Goal: Check status: Check status

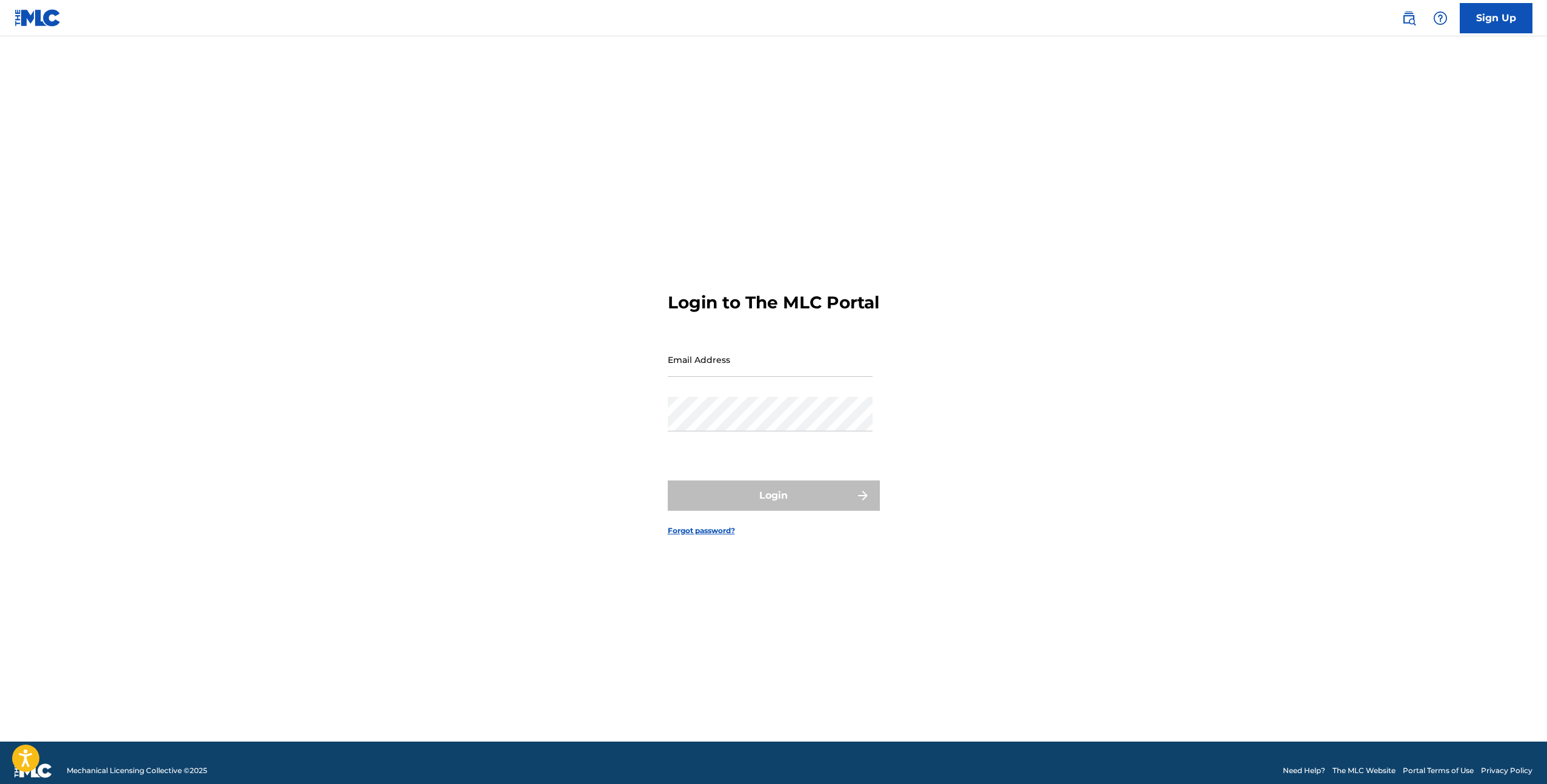
click at [726, 360] on input "Email Address" at bounding box center [770, 359] width 205 height 35
type input "[EMAIL_ADDRESS][DOMAIN_NAME]"
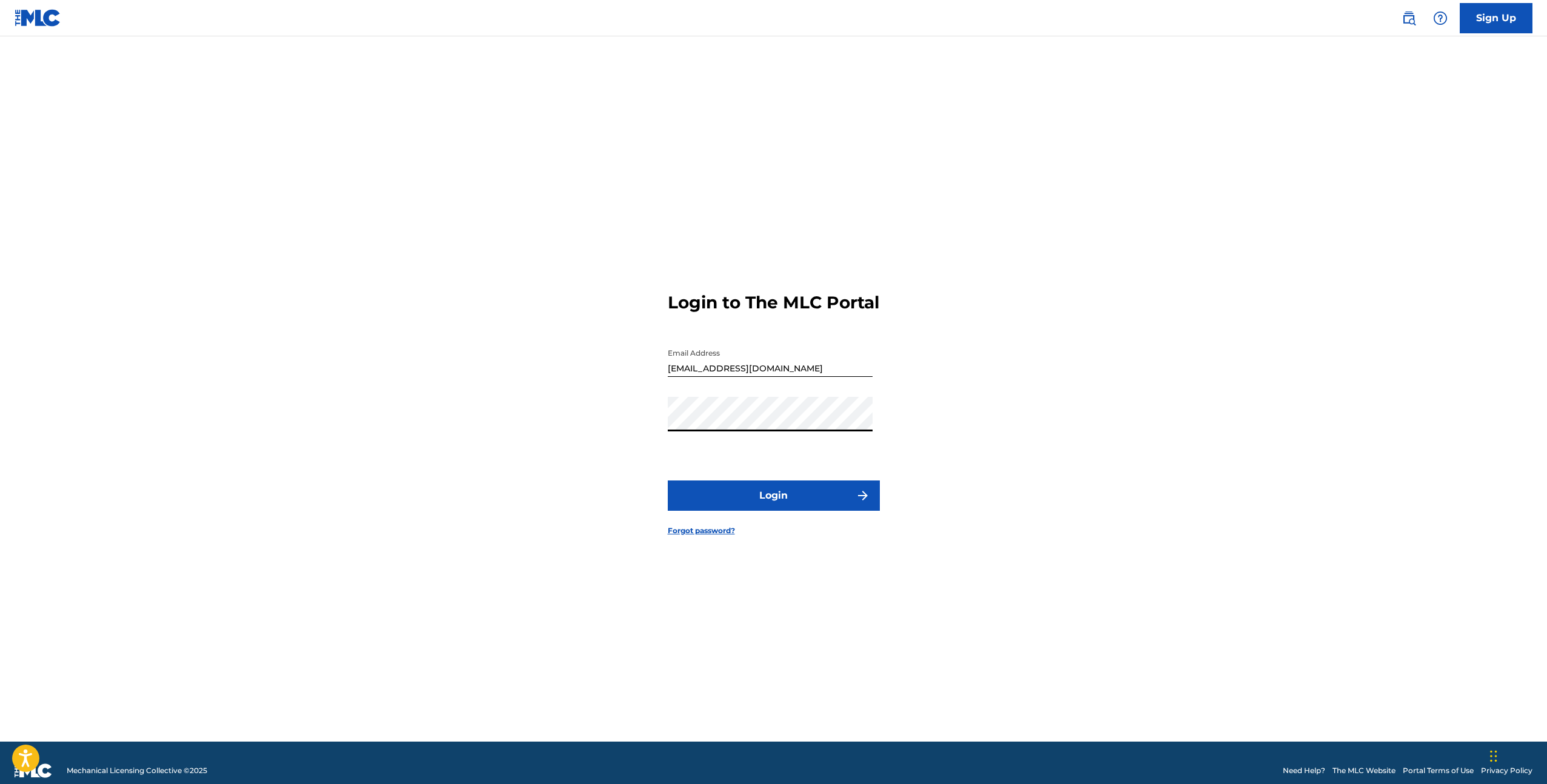
click at [768, 499] on button "Login" at bounding box center [773, 496] width 212 height 30
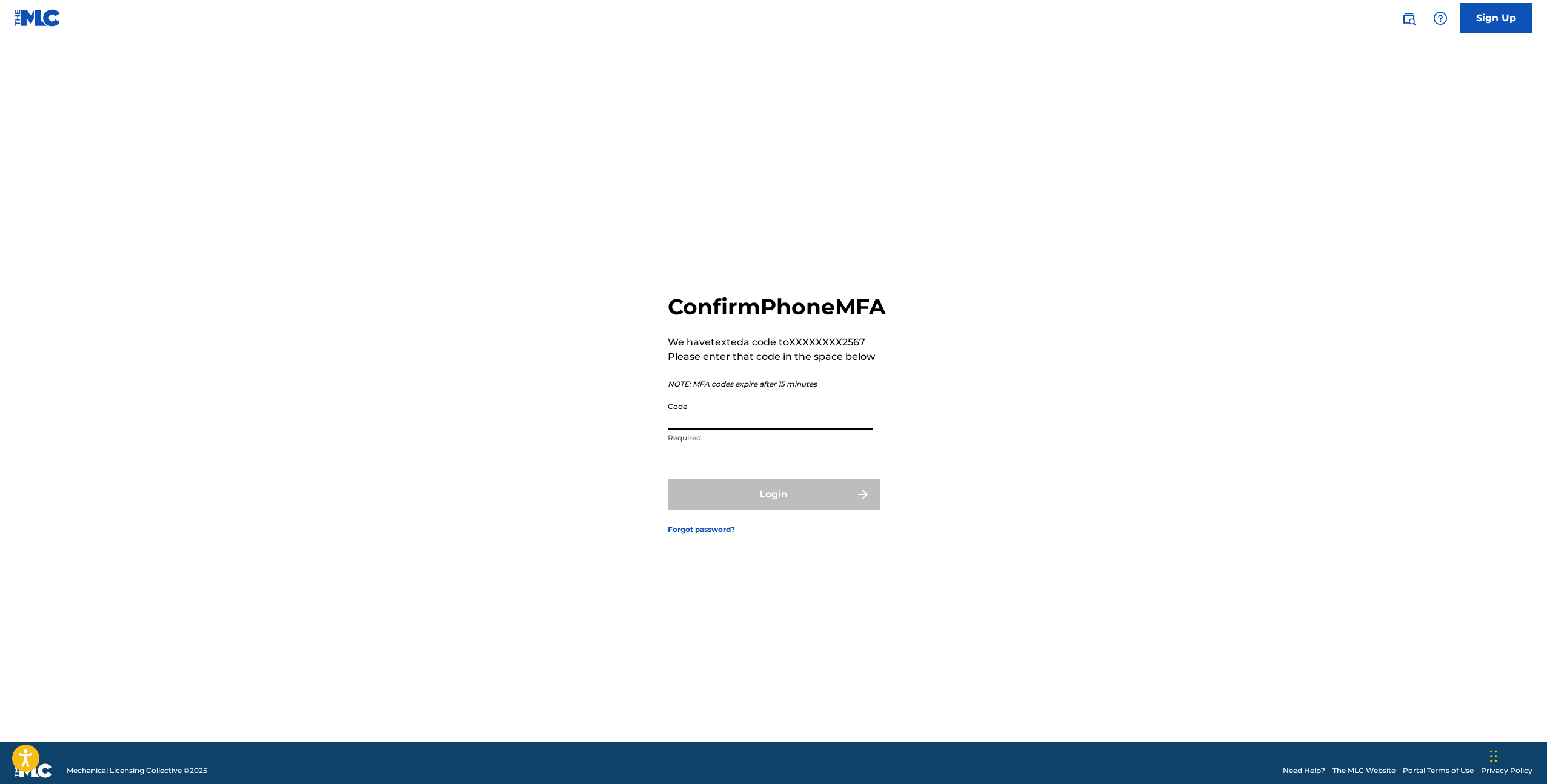
click at [740, 418] on input "Code" at bounding box center [770, 413] width 205 height 35
type input "678038"
click at [755, 510] on button "Login" at bounding box center [773, 495] width 212 height 30
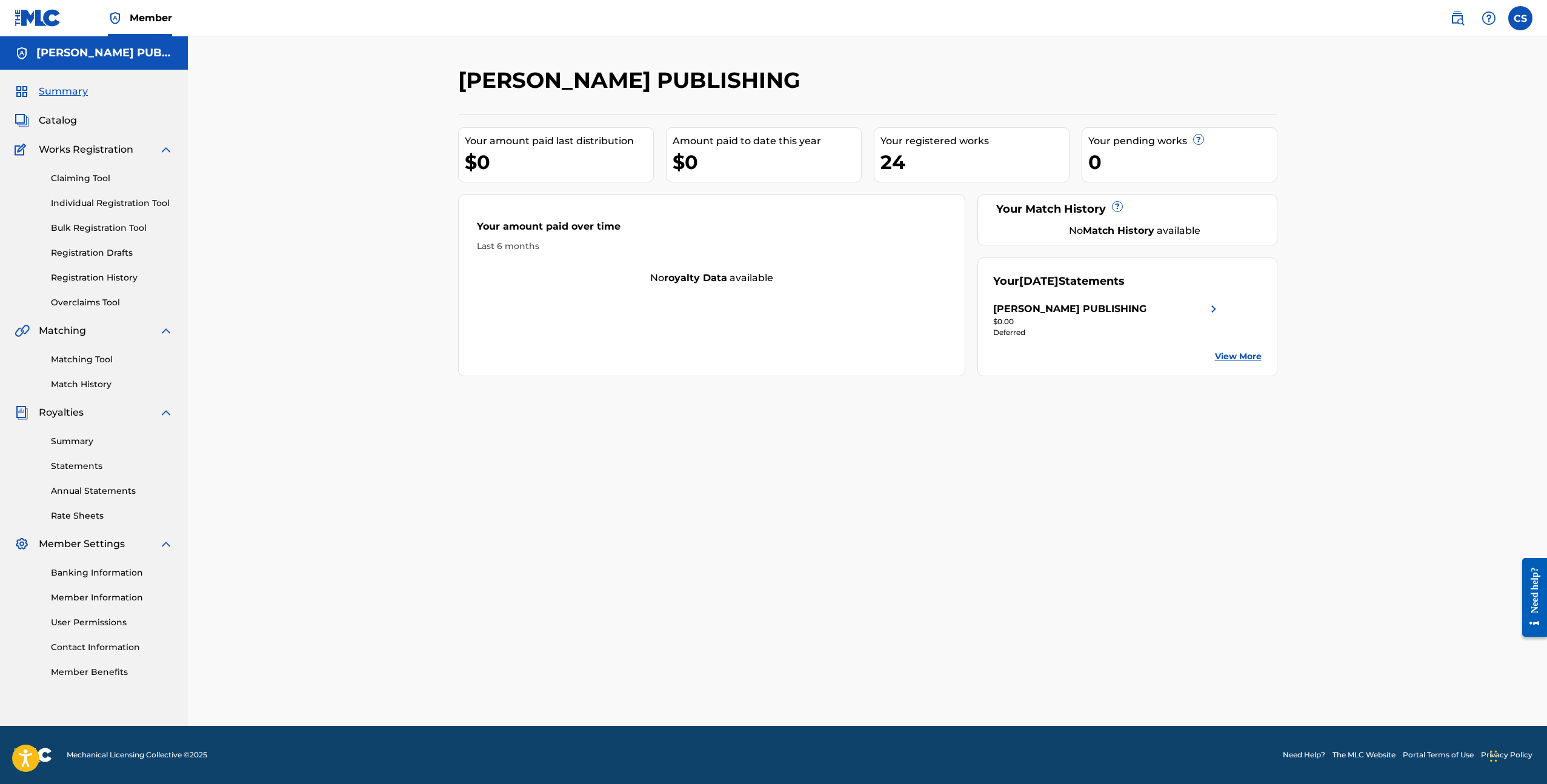
click at [58, 117] on span "Catalog" at bounding box center [58, 121] width 38 height 15
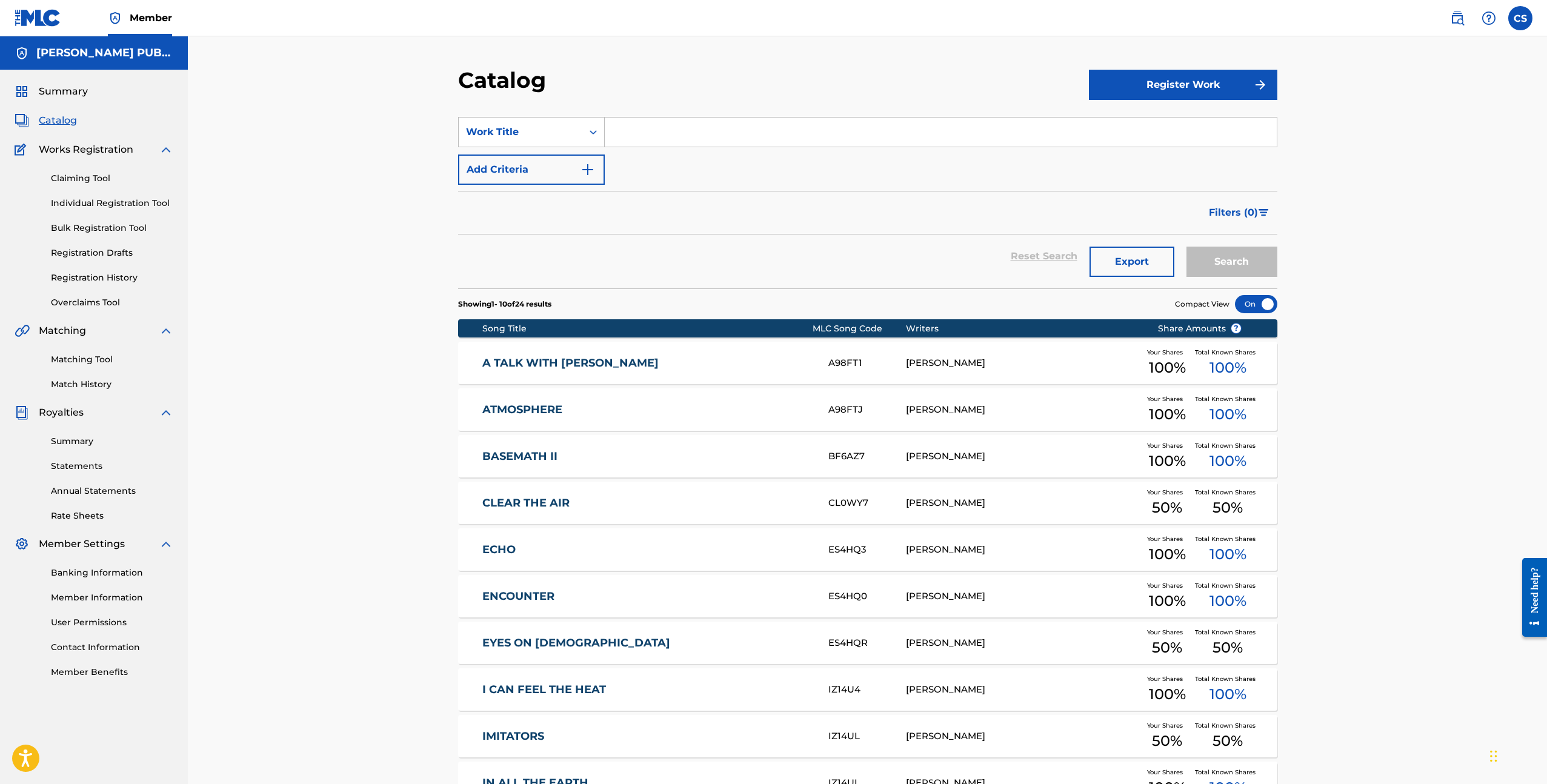
click at [381, 306] on div "Catalog Register Work SearchWithCriteria9127d343-9219-4dce-b666-034dac797b8a Wo…" at bounding box center [868, 451] width 1359 height 830
click at [95, 361] on link "Matching Tool" at bounding box center [112, 359] width 123 height 13
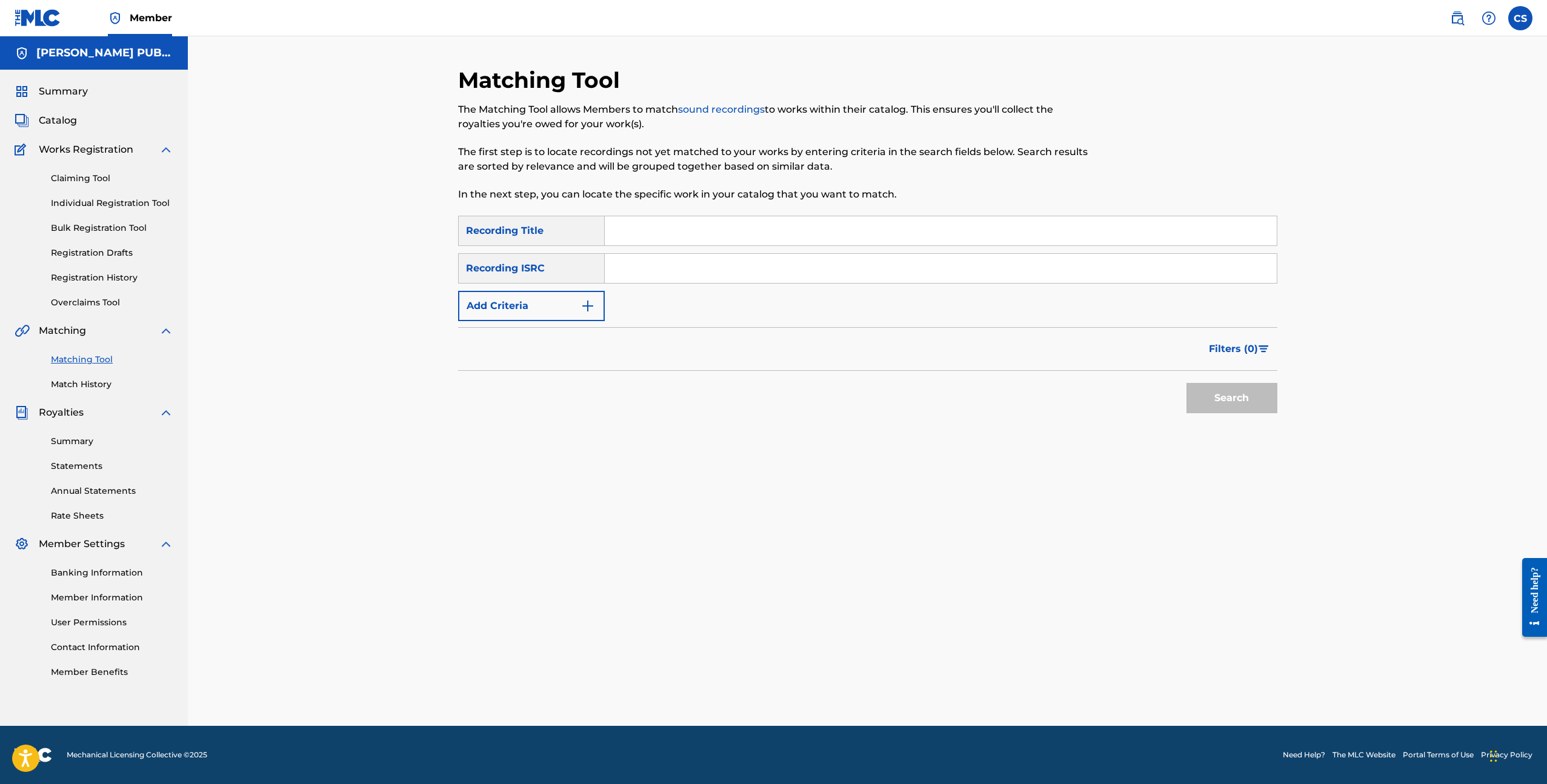
click at [88, 388] on link "Match History" at bounding box center [112, 384] width 123 height 13
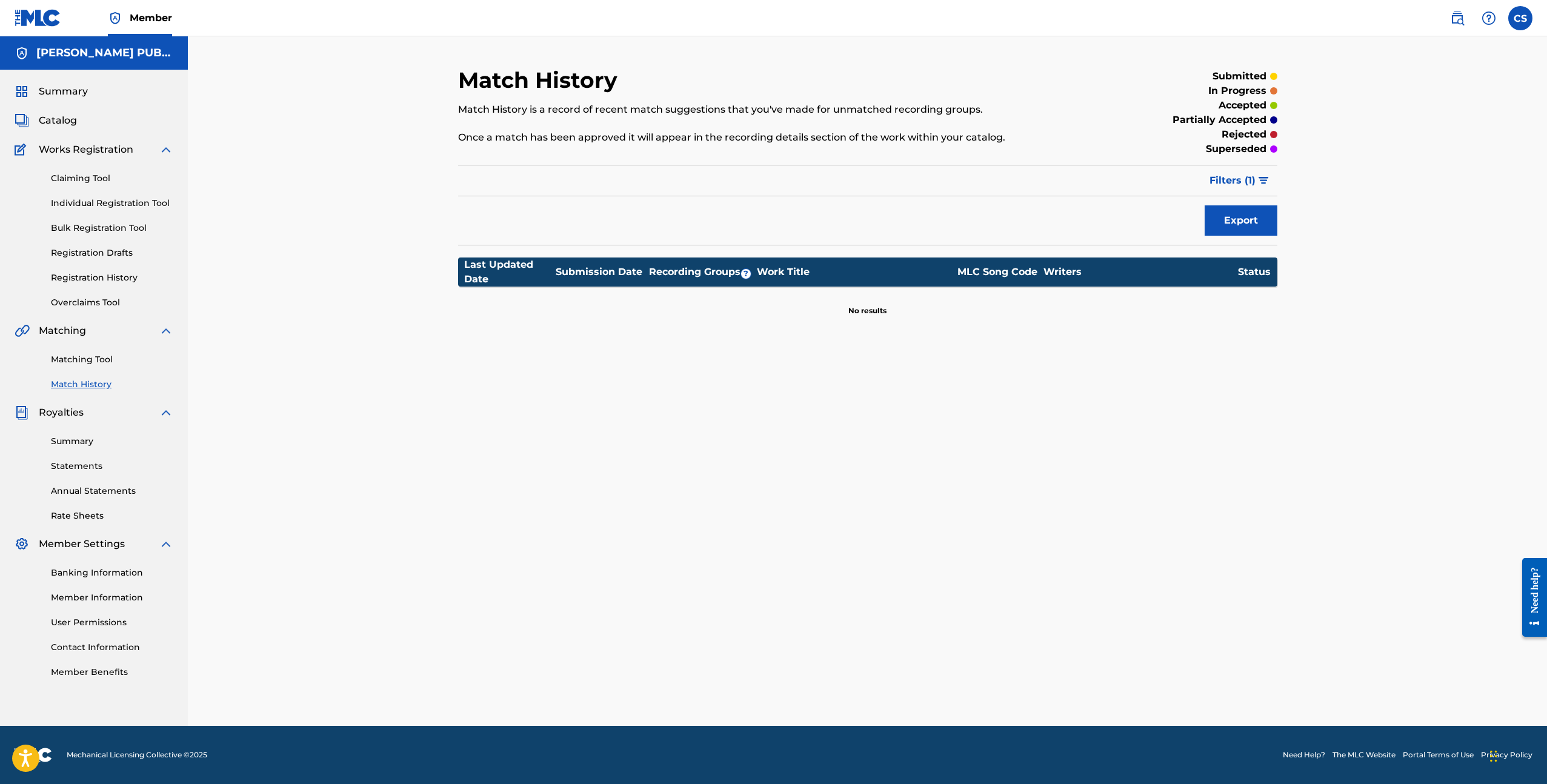
click at [115, 277] on link "Registration History" at bounding box center [112, 277] width 123 height 13
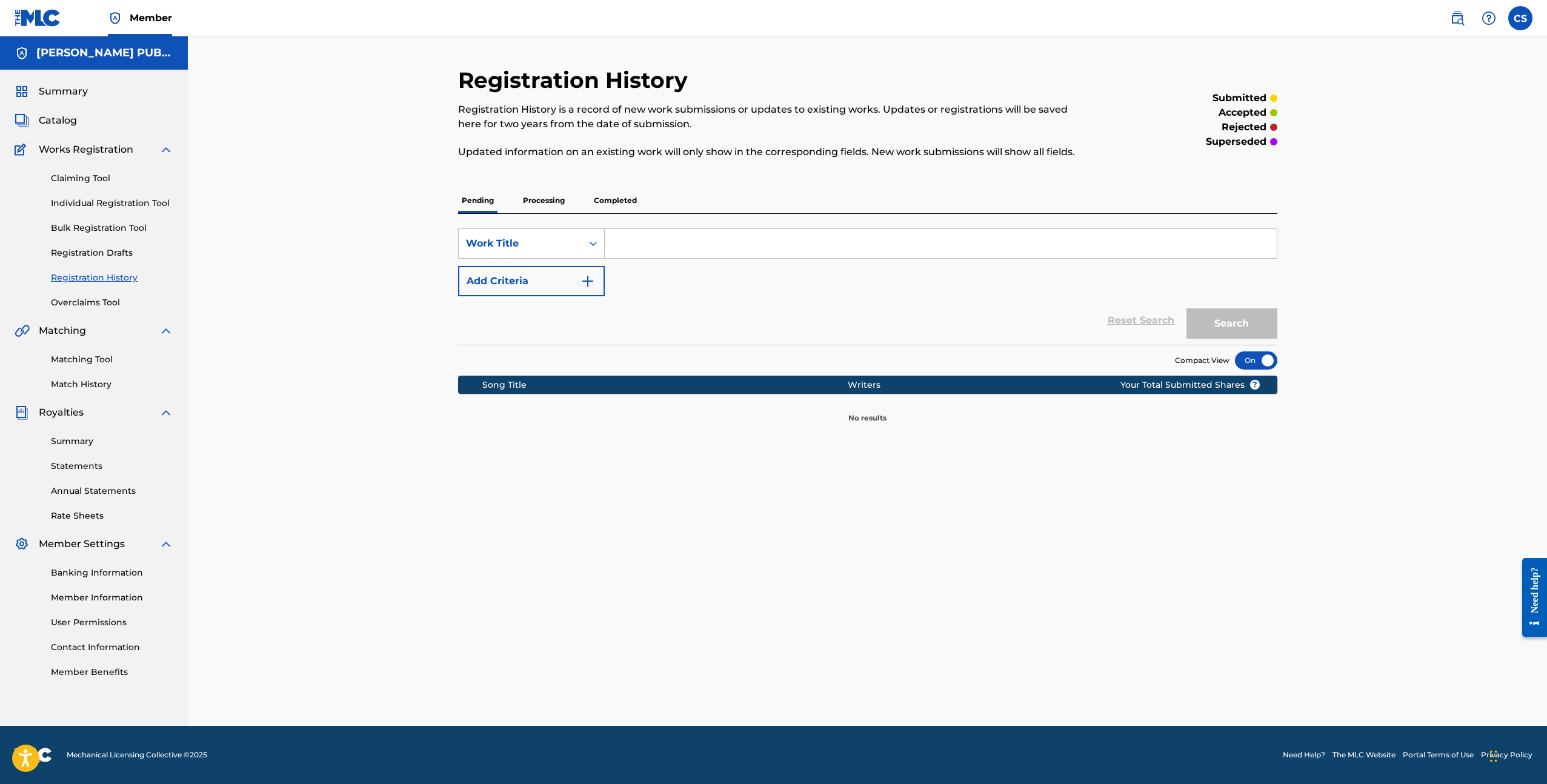
click at [544, 195] on p "Processing" at bounding box center [544, 201] width 49 height 25
click at [601, 201] on p "Completed" at bounding box center [615, 201] width 50 height 25
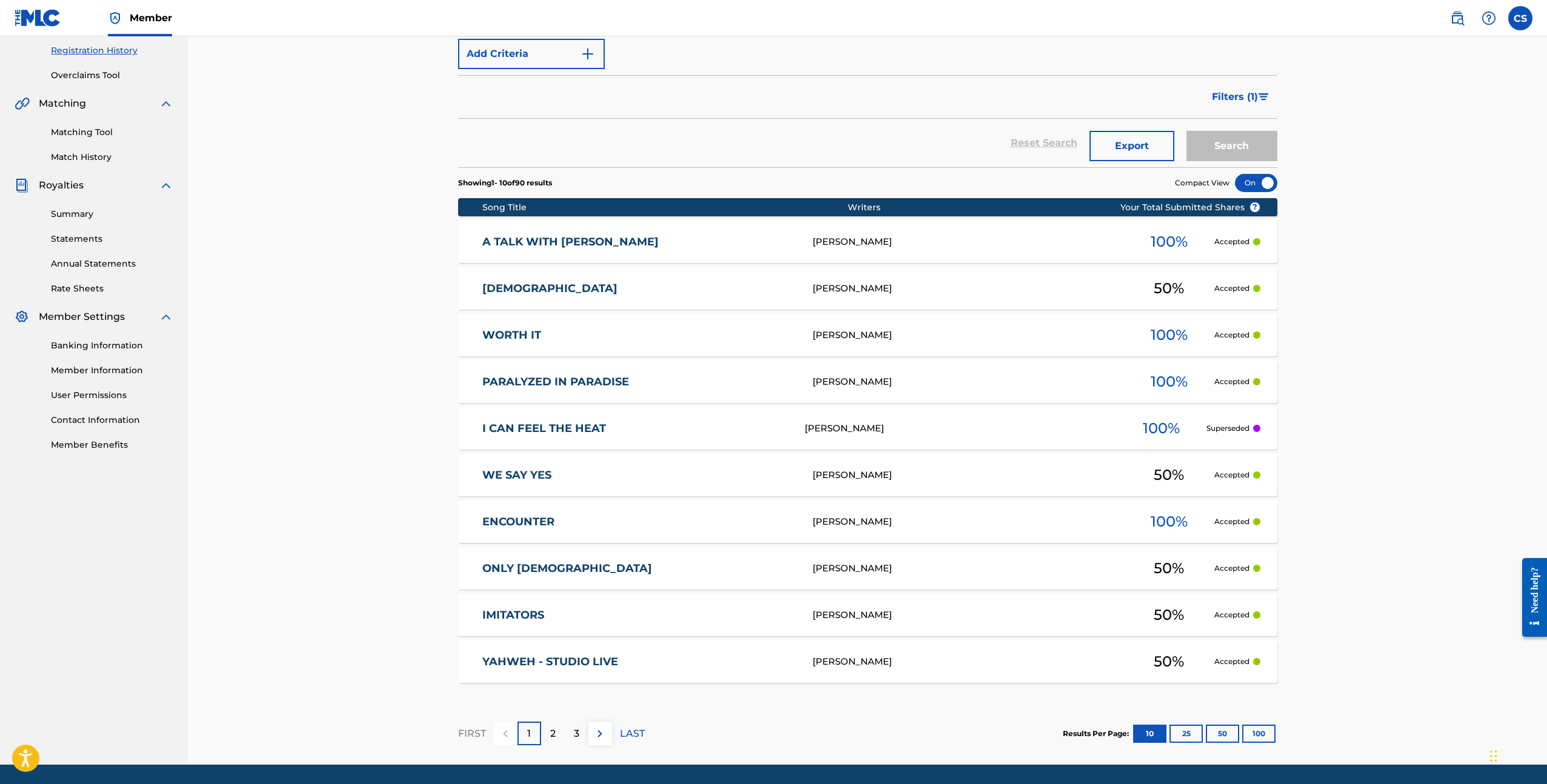
scroll to position [266, 0]
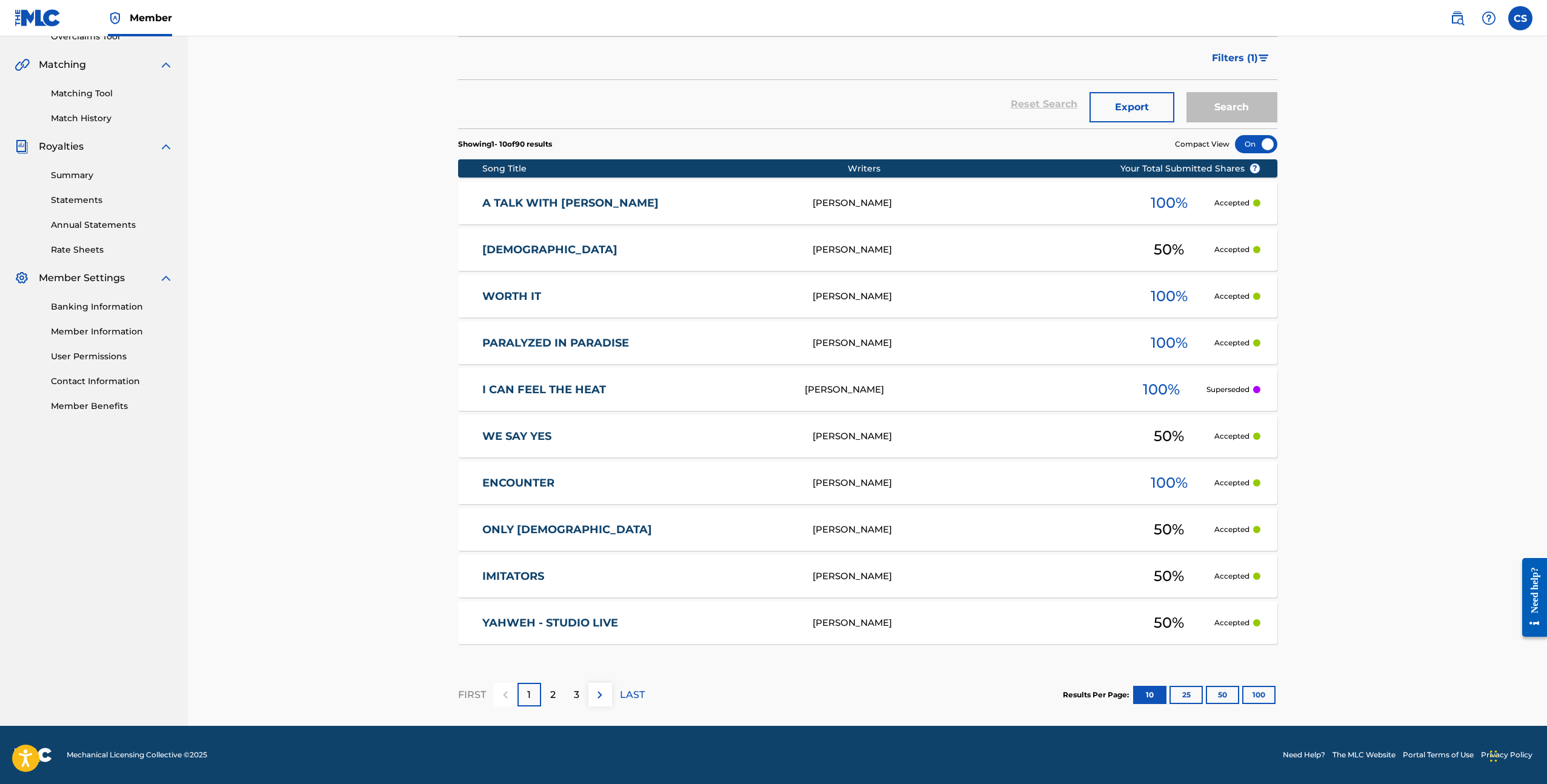
click at [1256, 390] on div at bounding box center [1257, 390] width 7 height 7
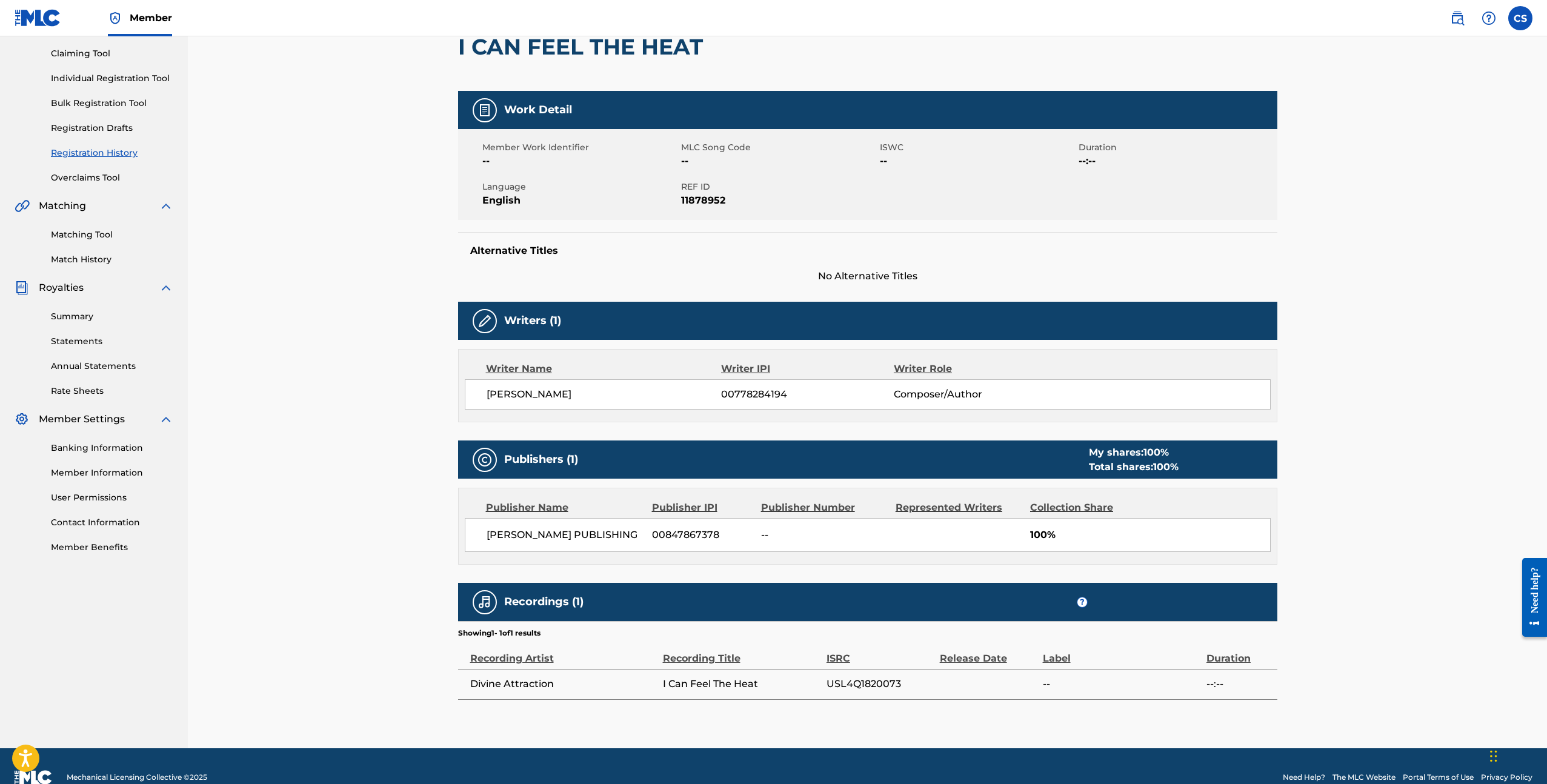
scroll to position [147, 0]
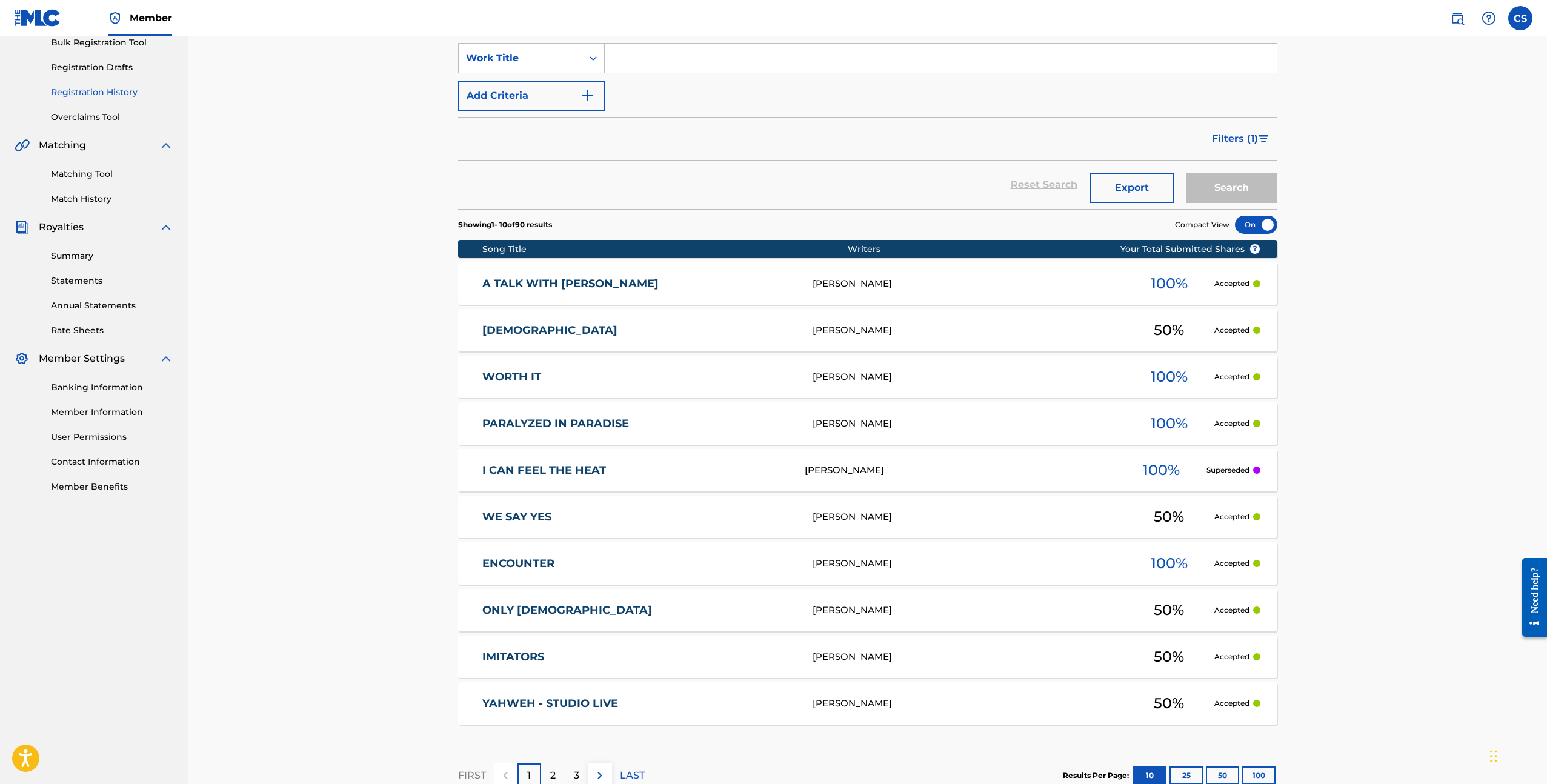
scroll to position [266, 0]
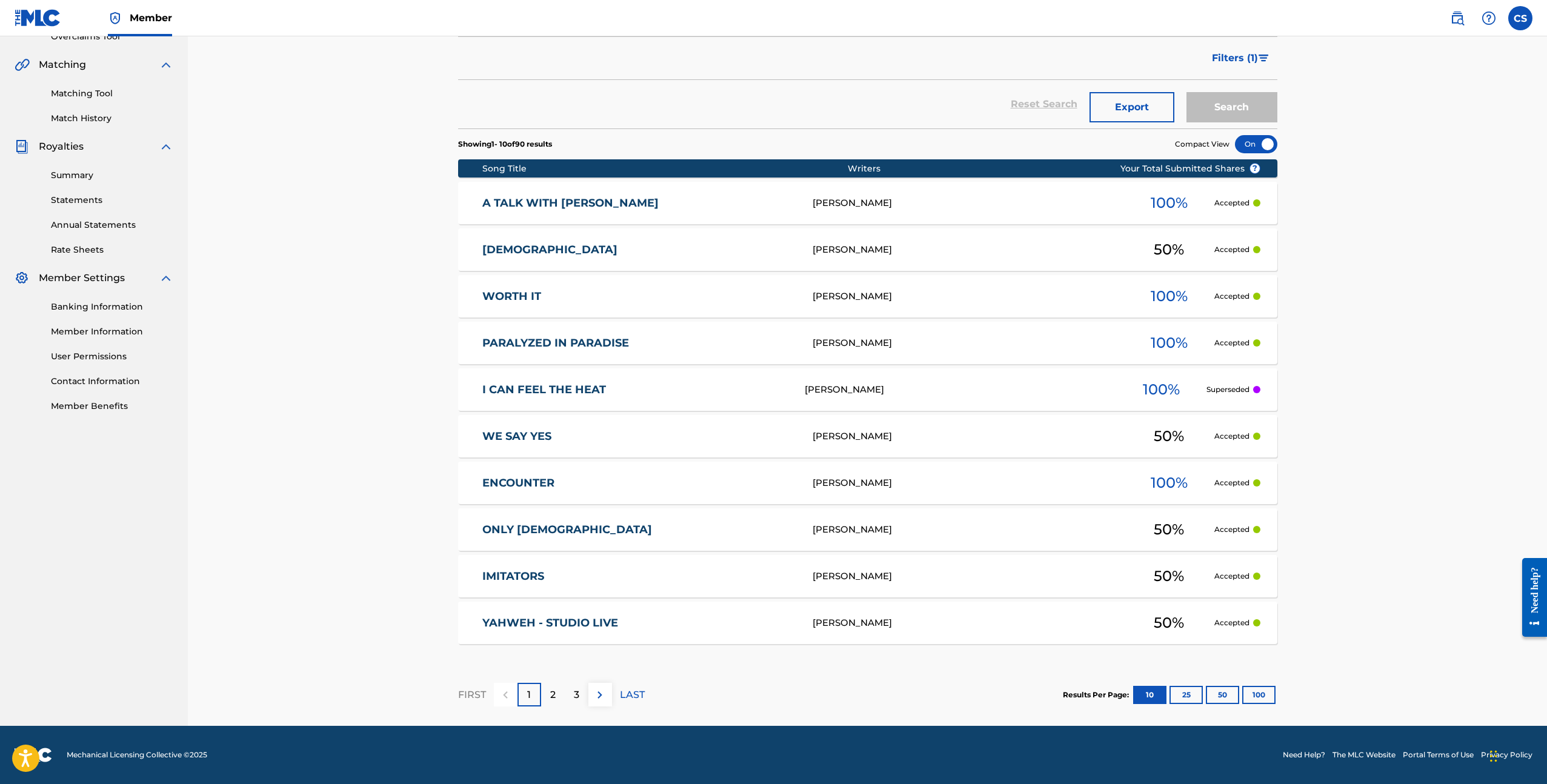
click at [1181, 698] on button "25" at bounding box center [1186, 695] width 33 height 18
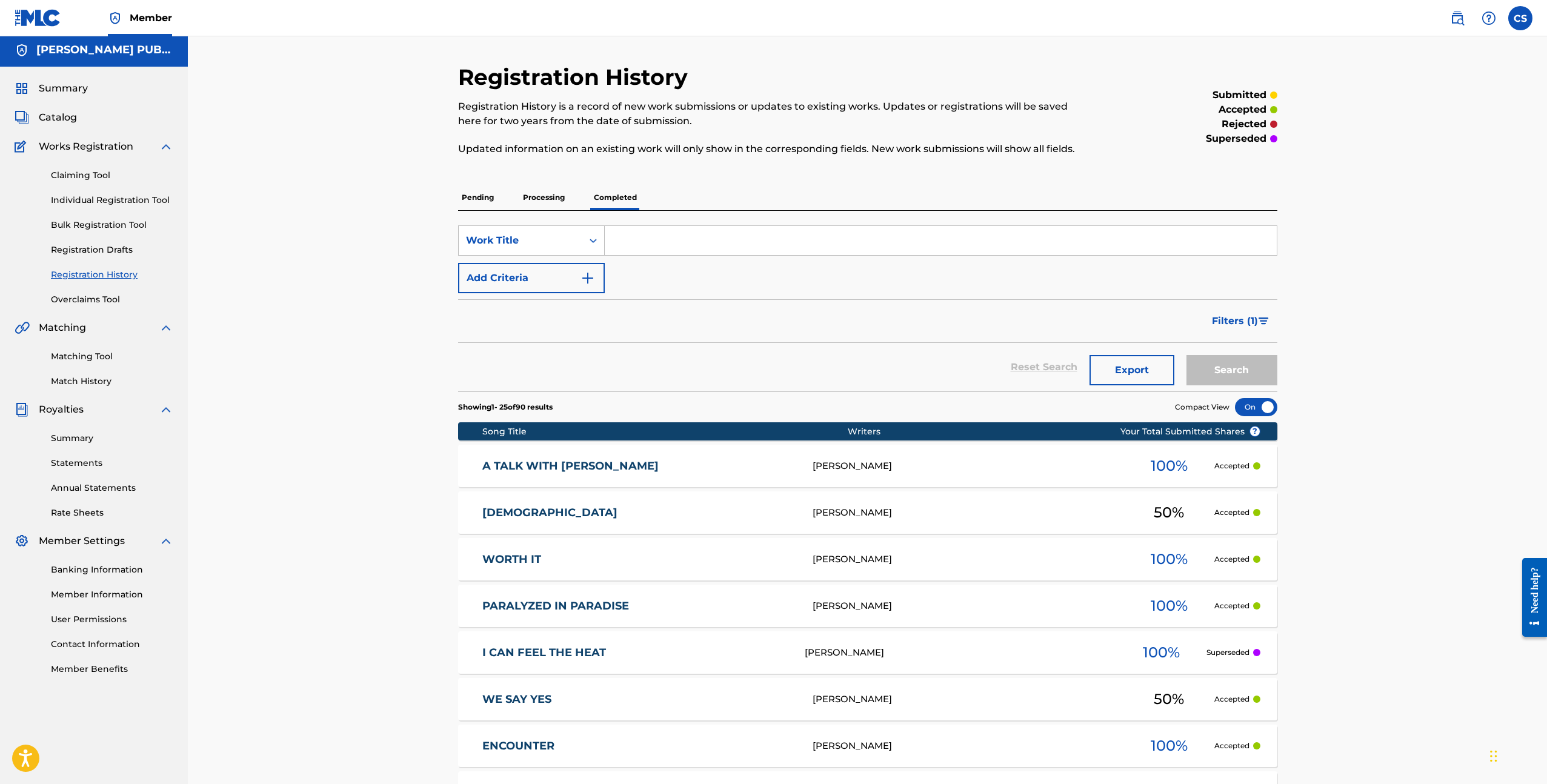
scroll to position [0, 0]
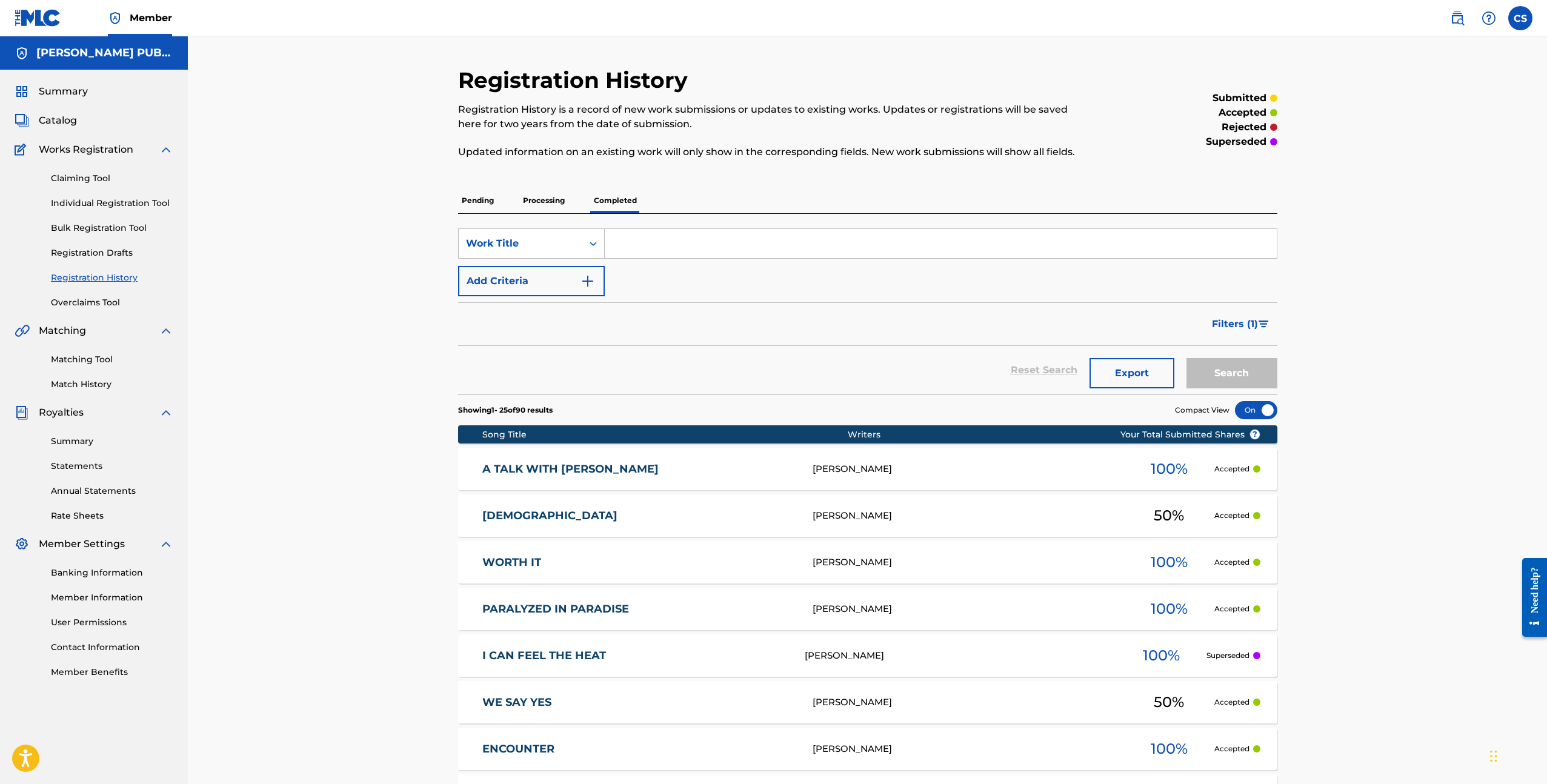
click at [73, 447] on link "Summary" at bounding box center [112, 441] width 123 height 13
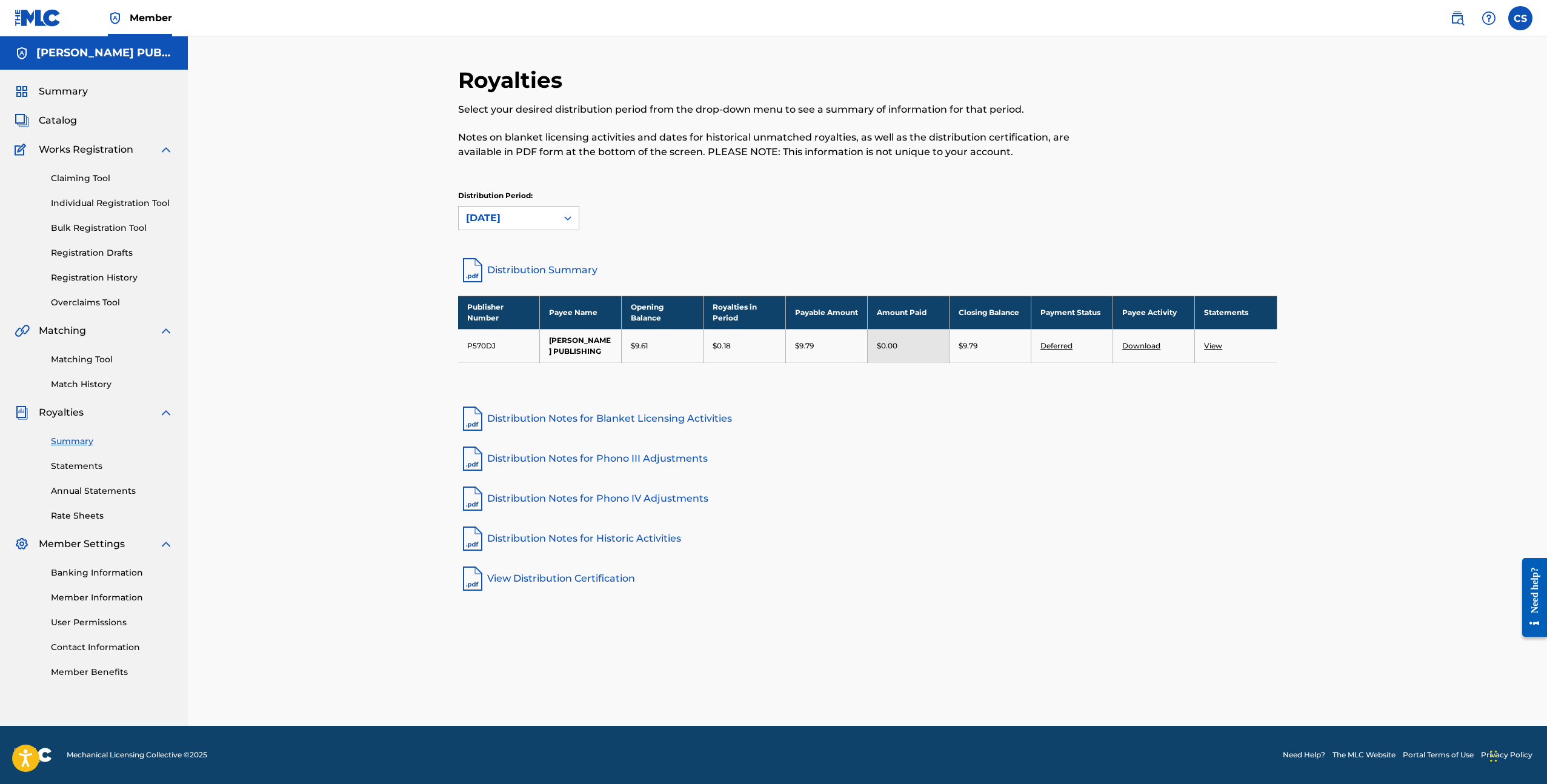
click at [801, 347] on p "$9.79" at bounding box center [804, 346] width 19 height 11
click at [802, 435] on div "Royalties Select your desired distribution period from the drop-down menu to se…" at bounding box center [868, 330] width 819 height 527
click at [1195, 501] on link "Distribution Notes for Phono IV Adjustments" at bounding box center [868, 499] width 819 height 29
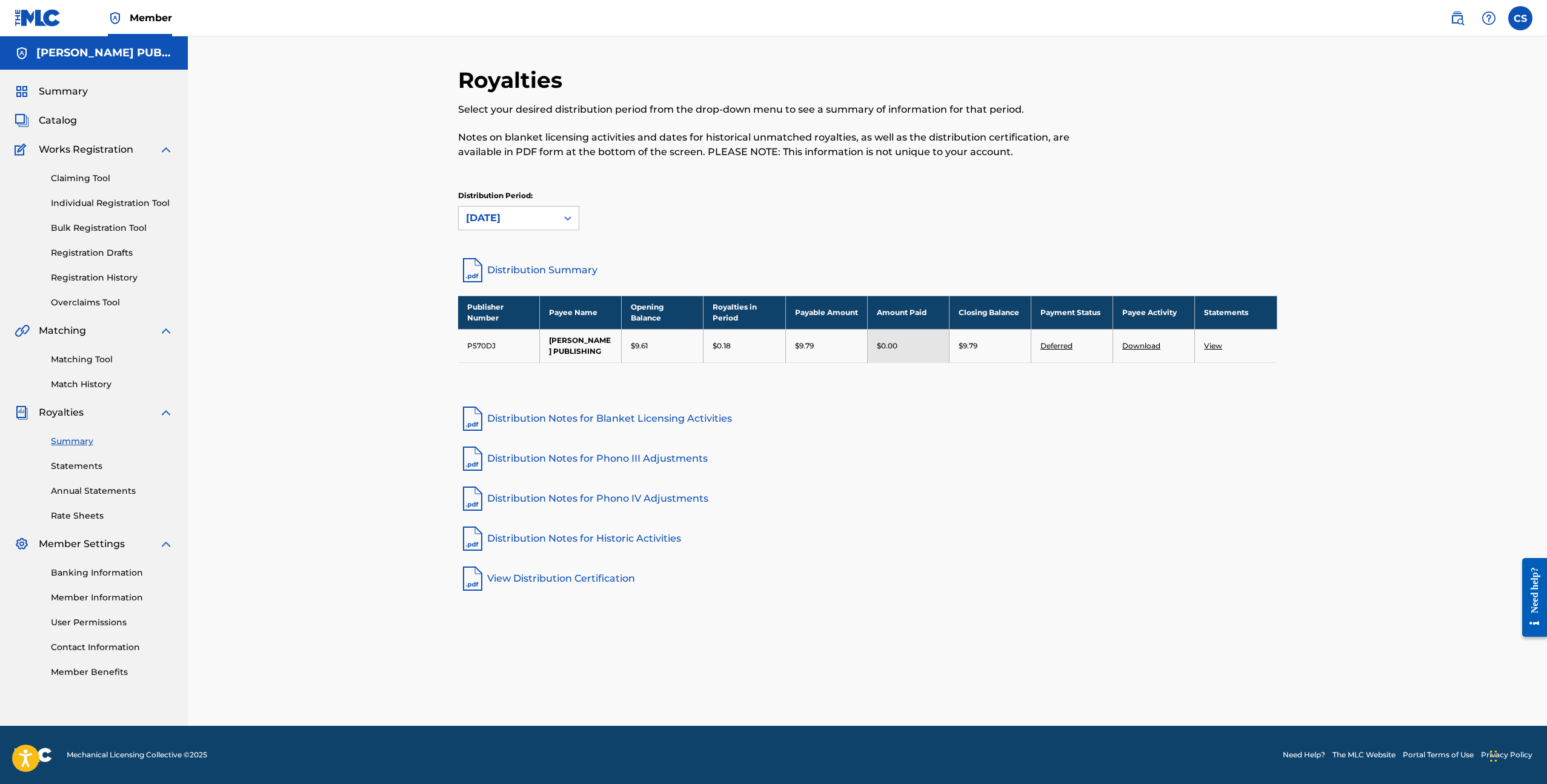
click at [567, 350] on td "[PERSON_NAME] PUBLISHING" at bounding box center [581, 345] width 82 height 33
click at [577, 341] on td "[PERSON_NAME] PUBLISHING" at bounding box center [581, 345] width 82 height 33
click at [80, 519] on link "Rate Sheets" at bounding box center [112, 516] width 123 height 13
